Goal: Navigation & Orientation: Understand site structure

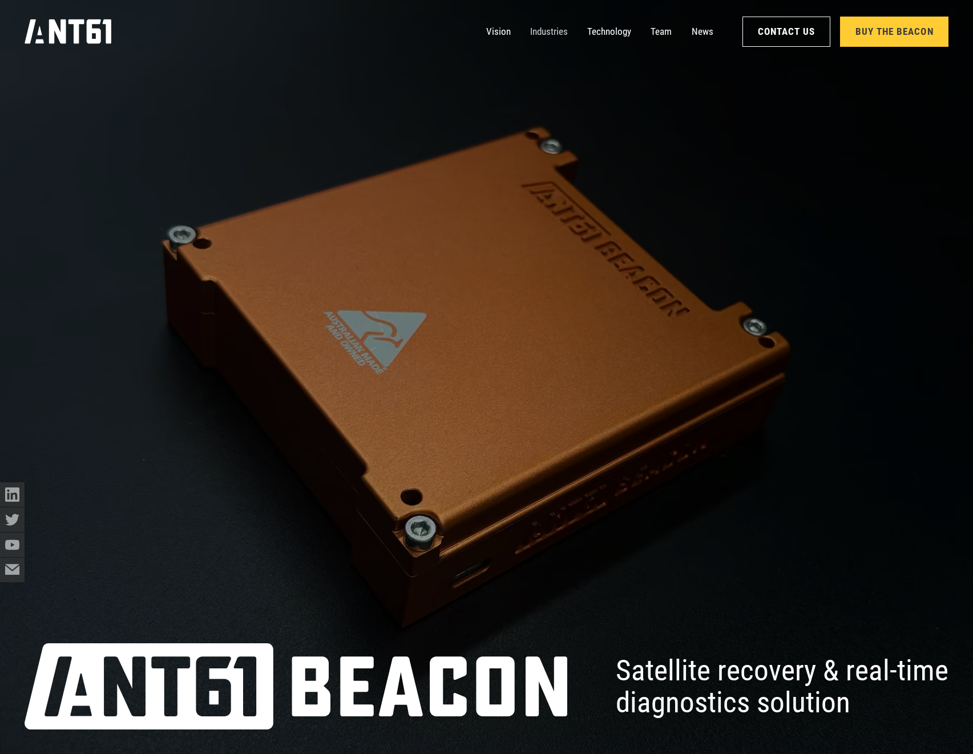
click at [538, 32] on link "Industries" at bounding box center [549, 31] width 38 height 25
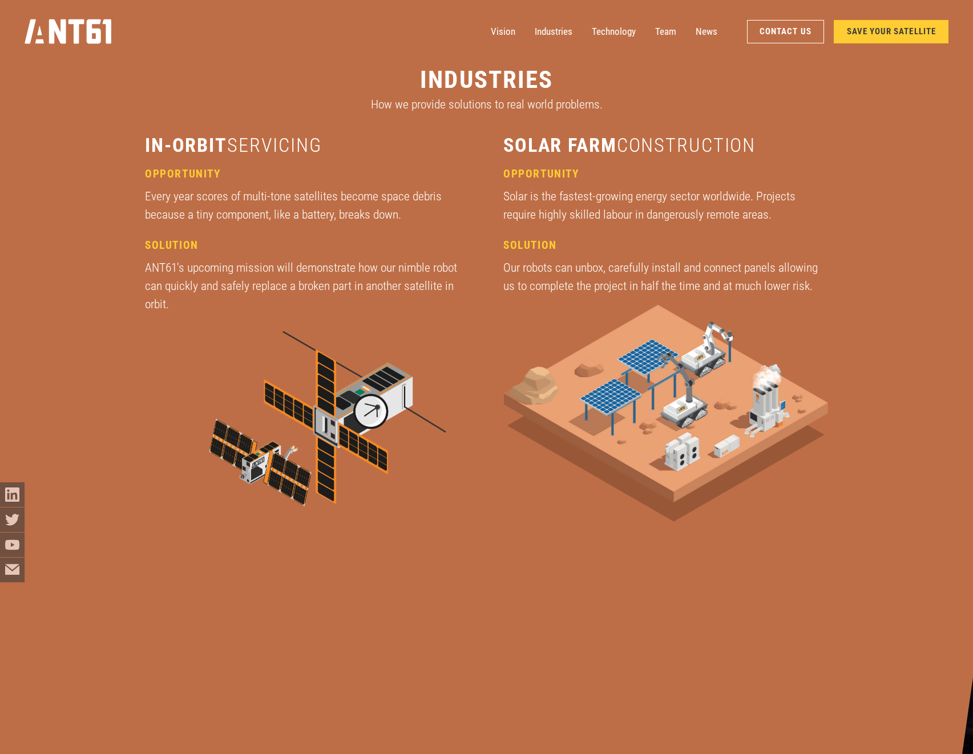
scroll to position [2765, 0]
click at [600, 32] on link "Technology" at bounding box center [614, 31] width 44 height 25
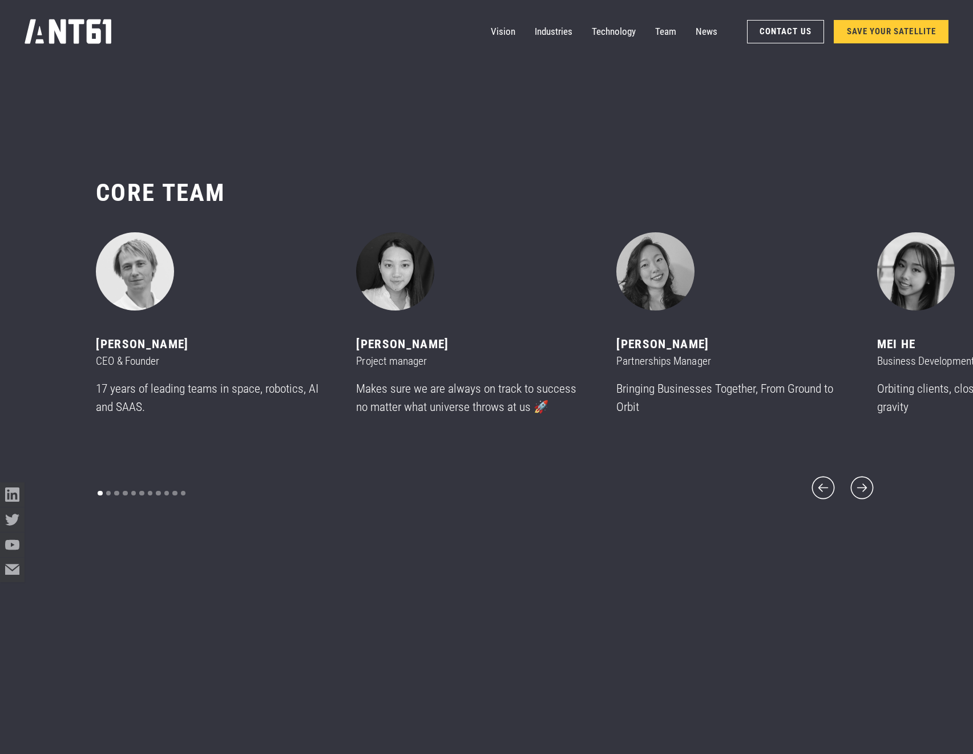
scroll to position [9123, 0]
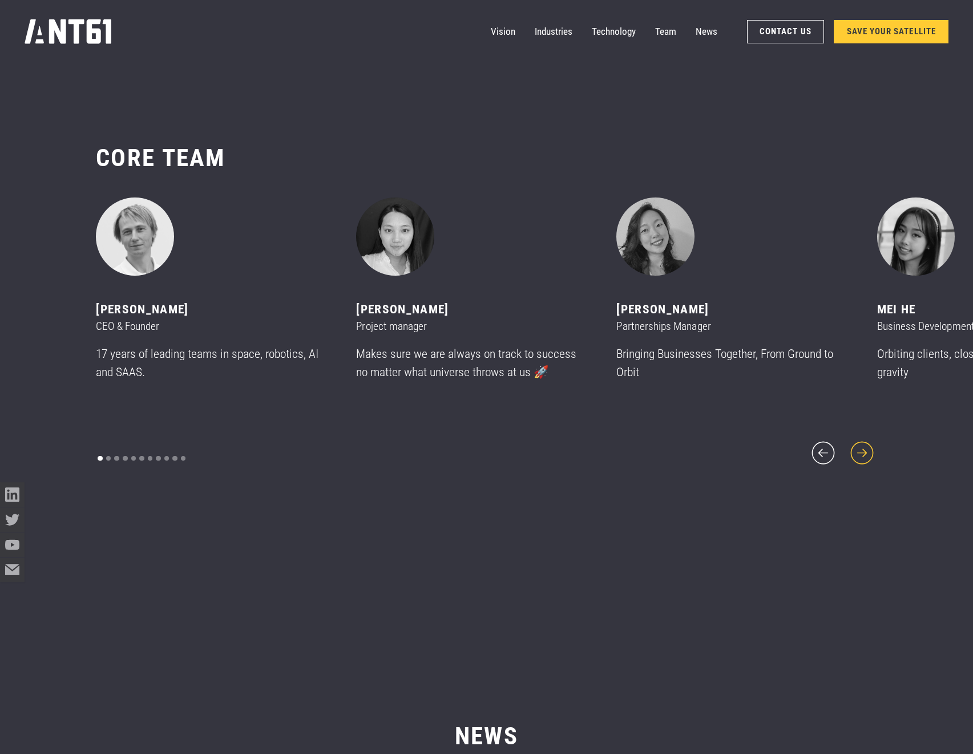
click at [865, 443] on icon "next slide" at bounding box center [862, 452] width 29 height 29
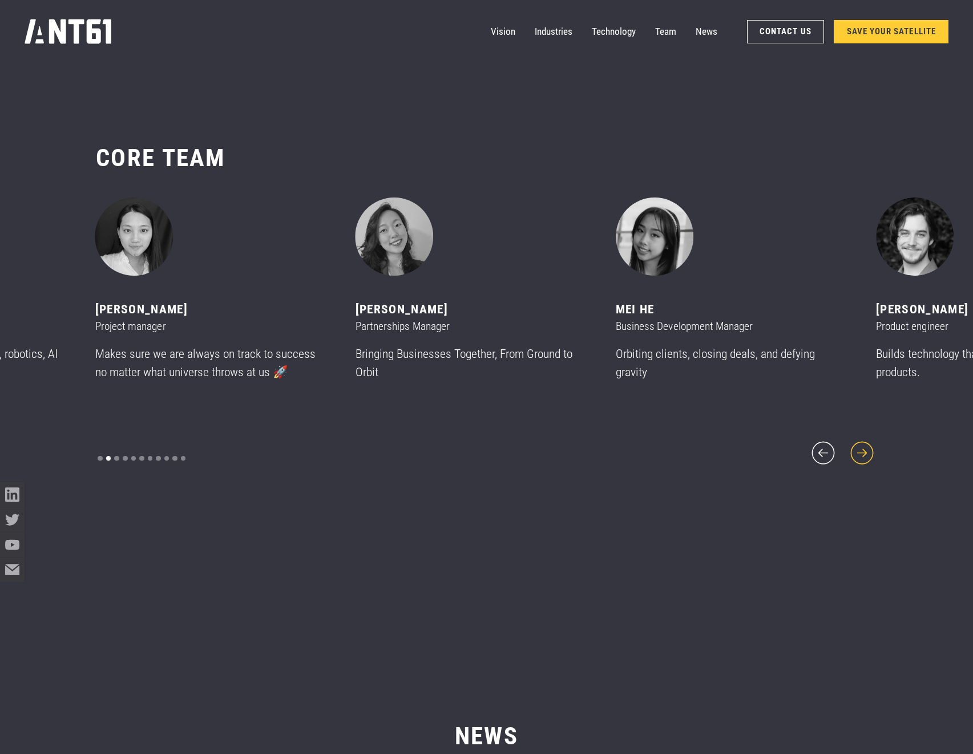
click at [865, 443] on icon "next slide" at bounding box center [862, 452] width 29 height 29
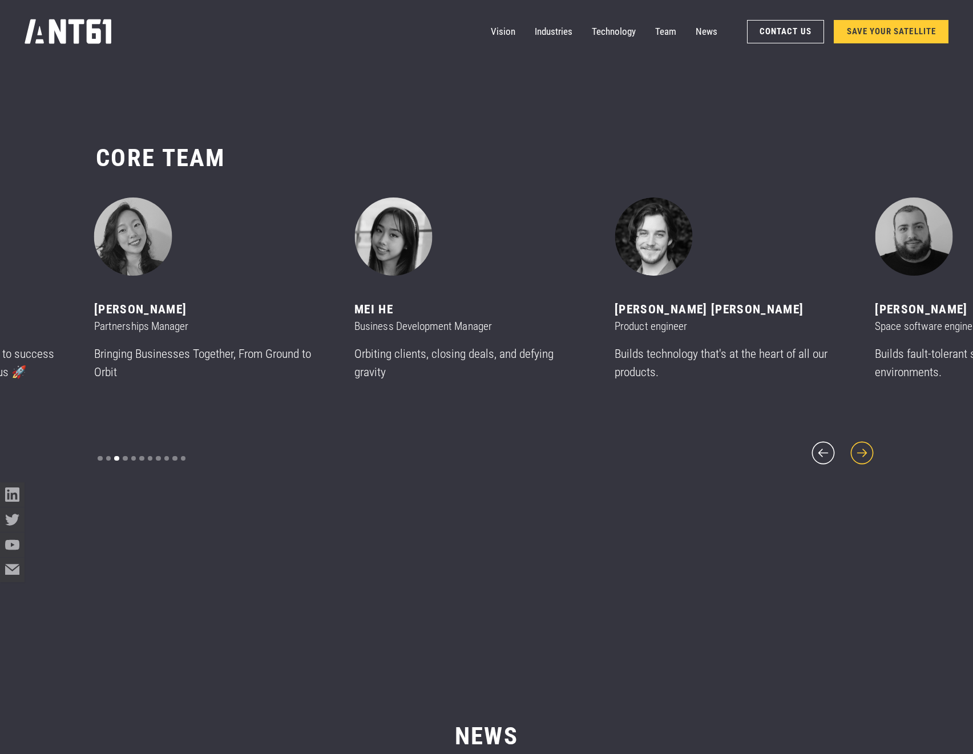
click at [865, 443] on icon "next slide" at bounding box center [862, 452] width 29 height 29
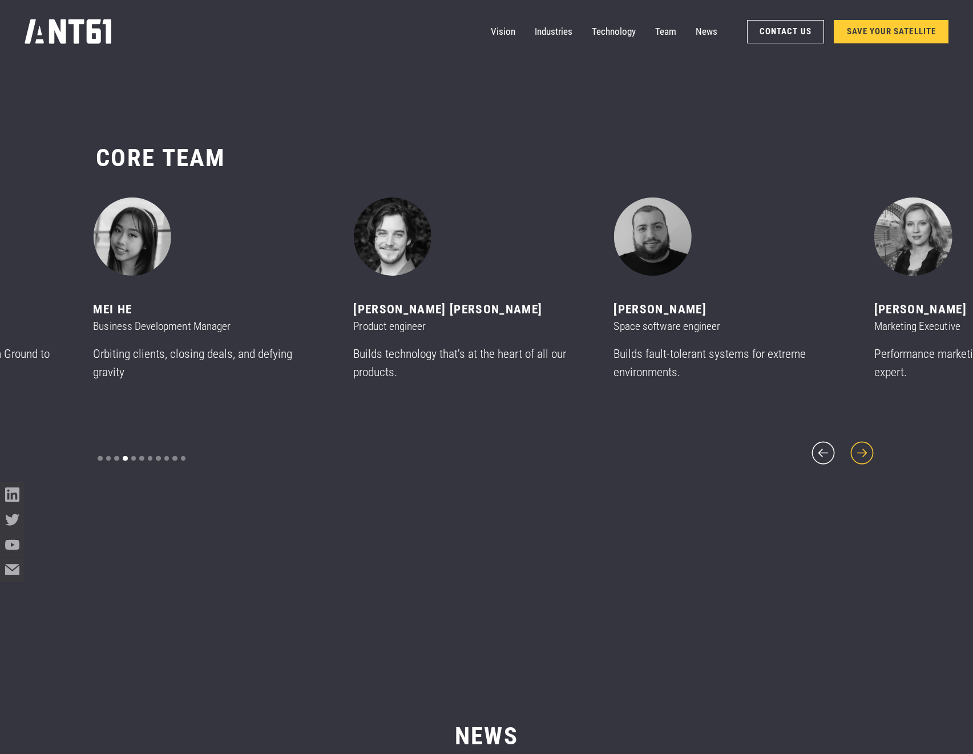
click at [865, 443] on icon "next slide" at bounding box center [862, 452] width 29 height 29
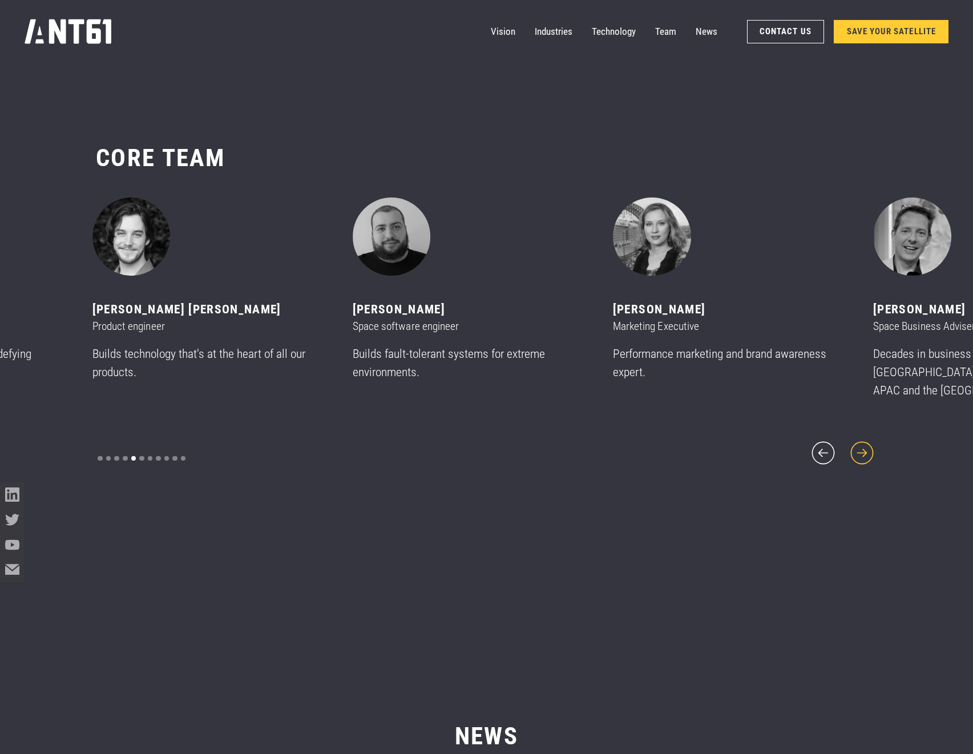
click at [865, 443] on icon "next slide" at bounding box center [862, 452] width 29 height 29
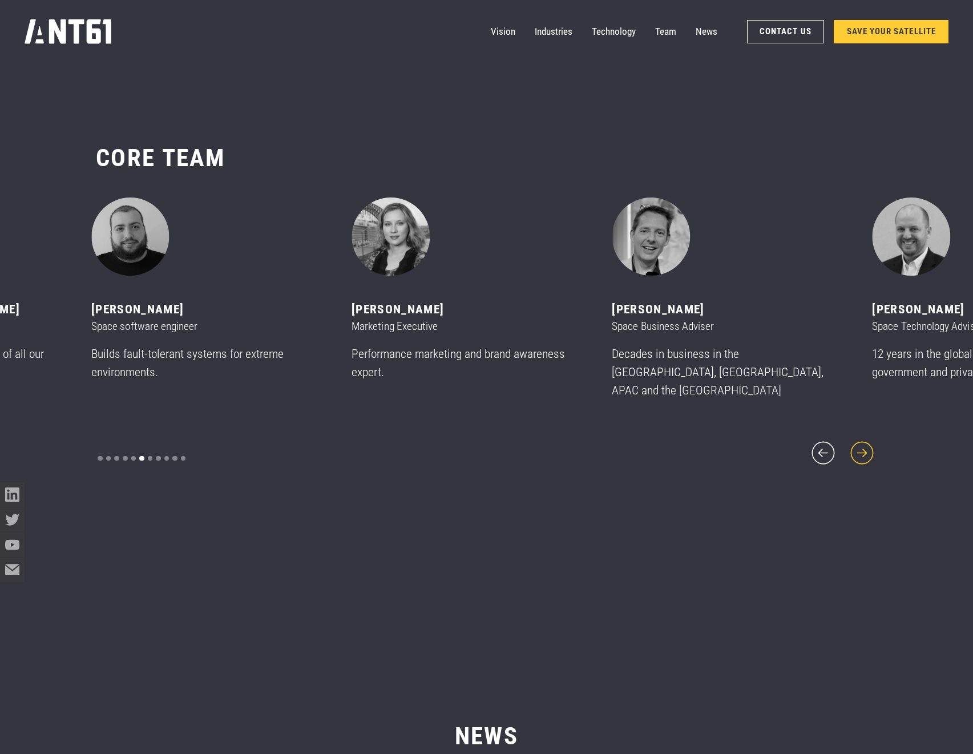
click at [865, 443] on icon "next slide" at bounding box center [862, 452] width 29 height 29
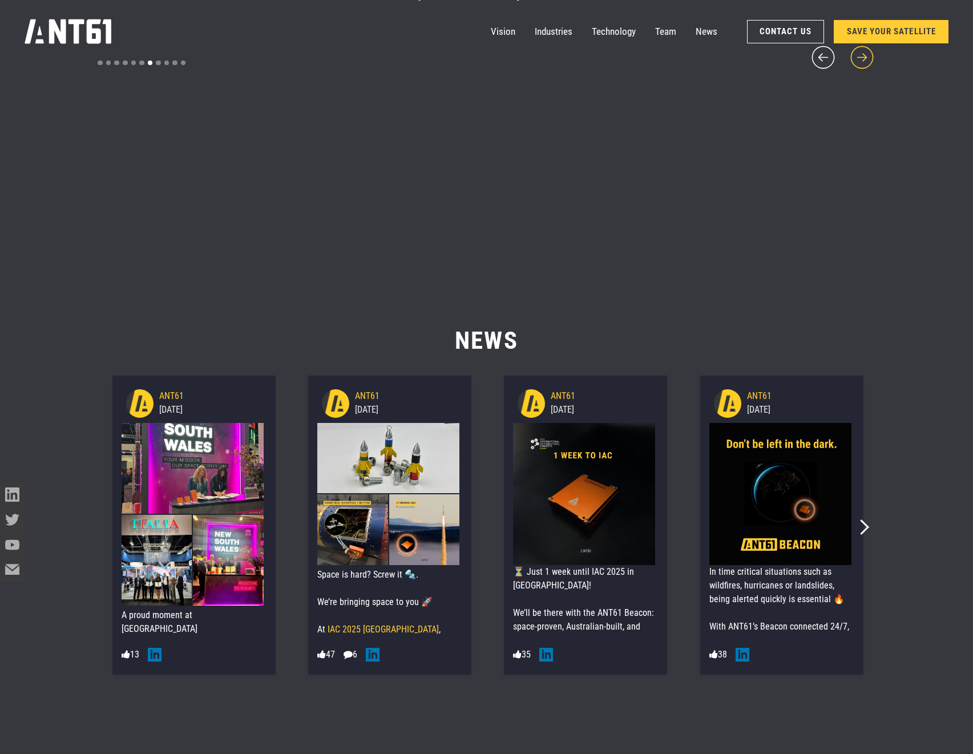
scroll to position [9534, 0]
